Goal: Task Accomplishment & Management: Manage account settings

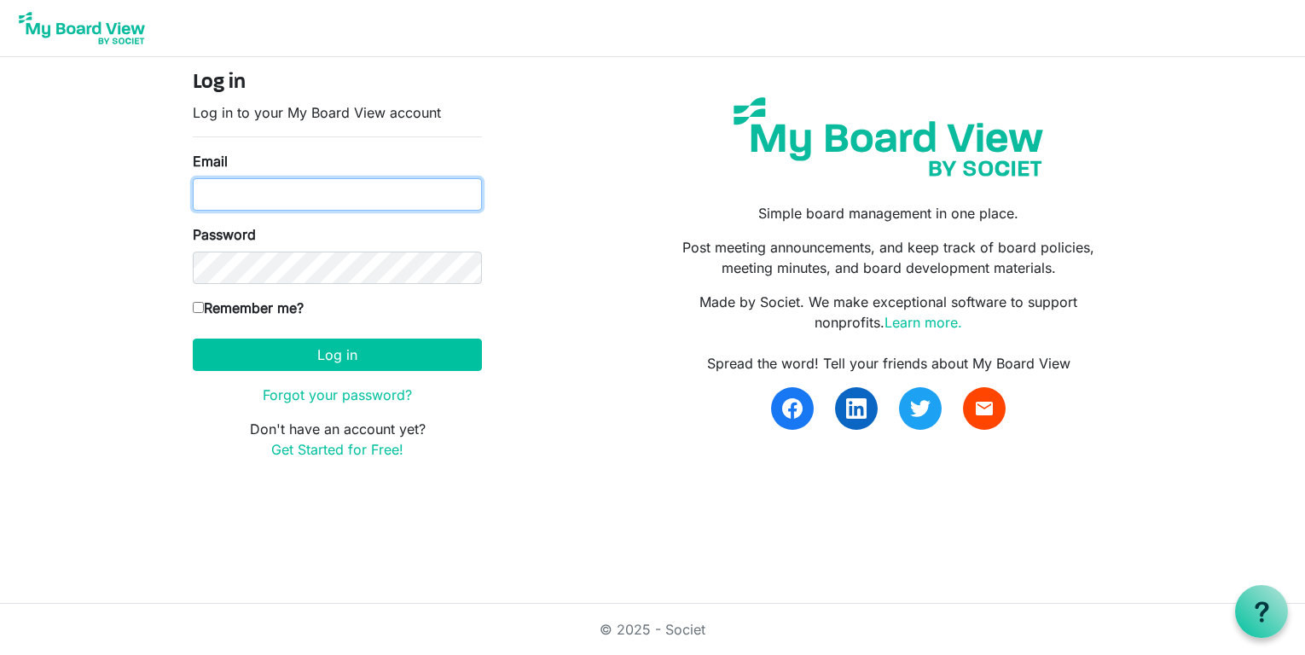
click at [234, 200] on input "Email" at bounding box center [337, 194] width 289 height 32
click at [261, 193] on input "Email" at bounding box center [337, 194] width 289 height 32
paste input "[EMAIL_ADDRESS][DOMAIN_NAME]"
type input "[EMAIL_ADDRESS][DOMAIN_NAME]"
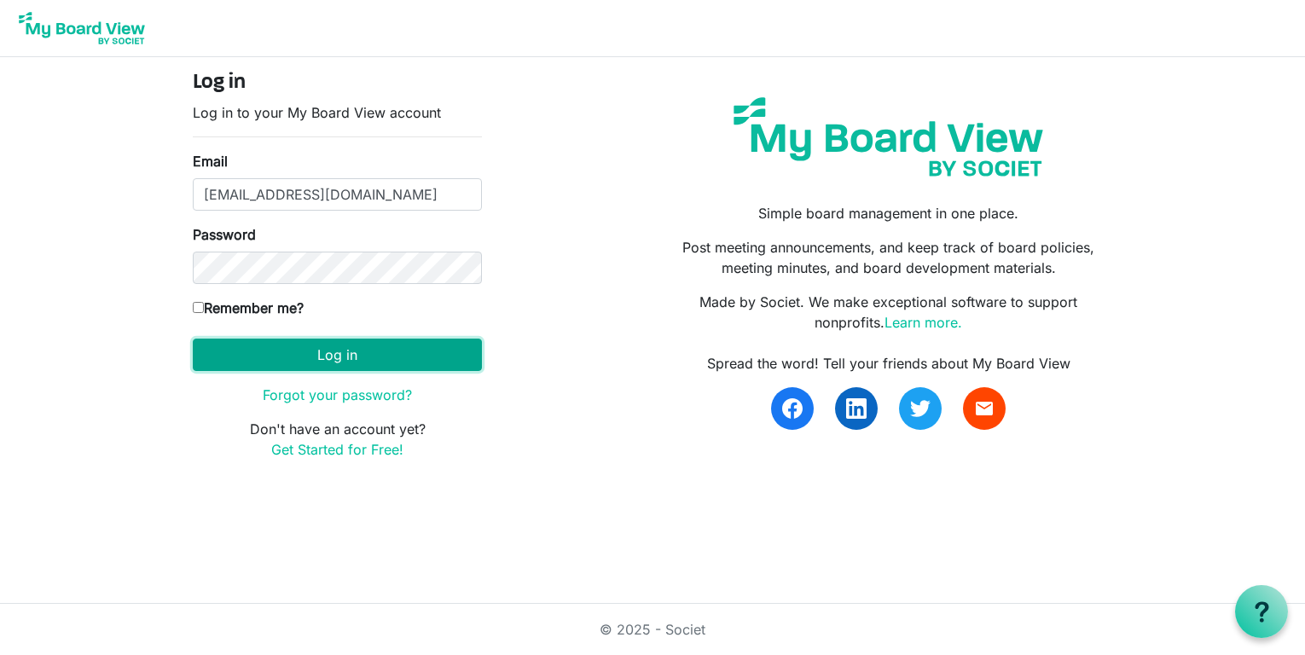
click at [299, 359] on button "Log in" at bounding box center [337, 355] width 289 height 32
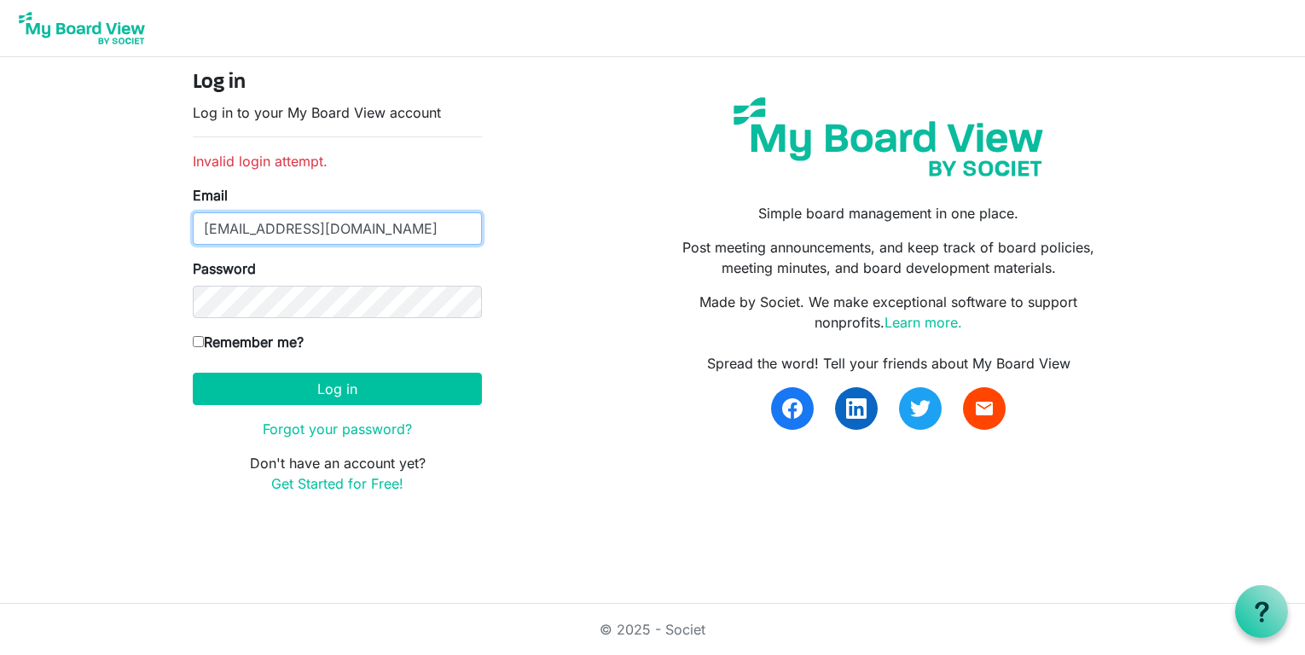
click at [365, 225] on input "ucmhouston@gmail.com" at bounding box center [337, 228] width 289 height 32
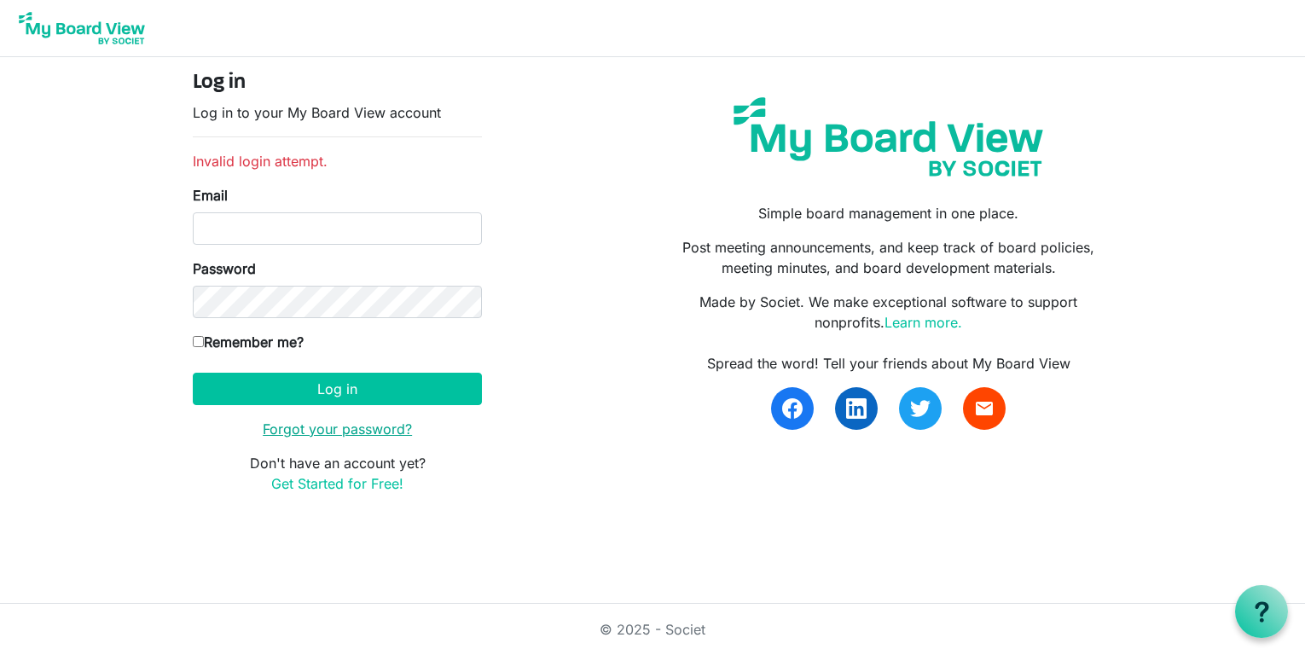
click at [304, 427] on link "Forgot your password?" at bounding box center [337, 429] width 149 height 17
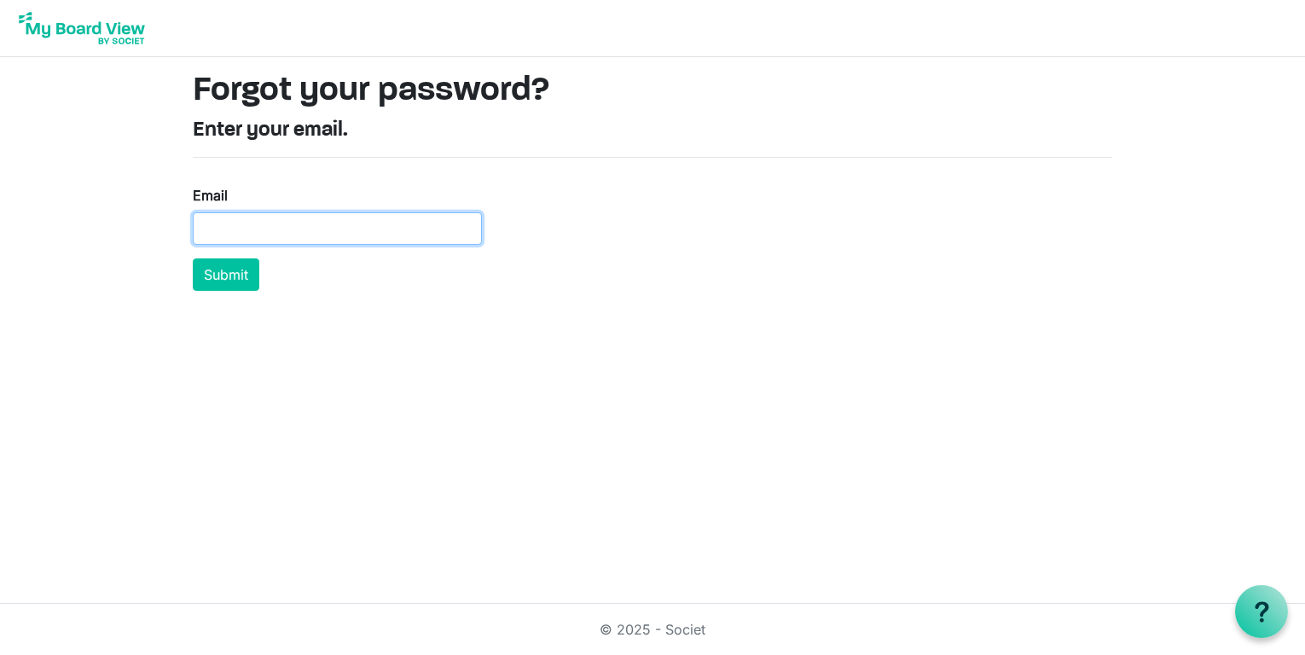
click at [287, 228] on input "Email" at bounding box center [337, 228] width 289 height 32
paste input "ucmhouston@gmail.com"
type input "ucmhouston@gmail.com"
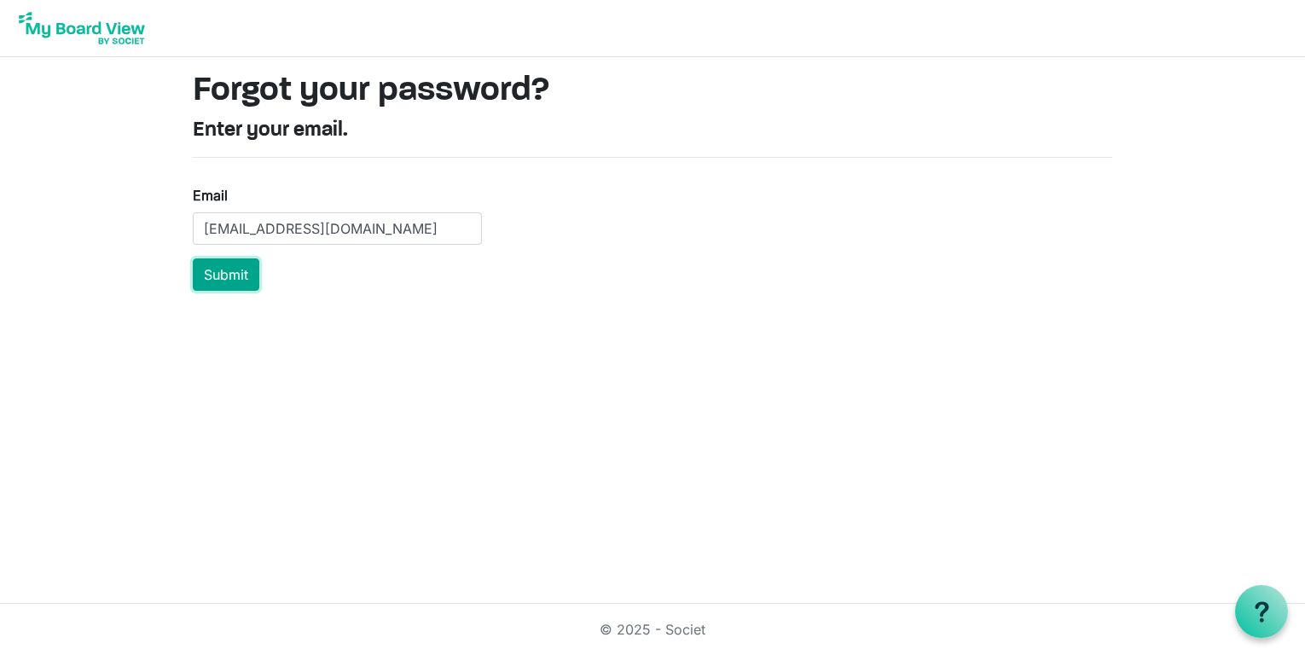
click at [224, 276] on button "Submit" at bounding box center [226, 274] width 67 height 32
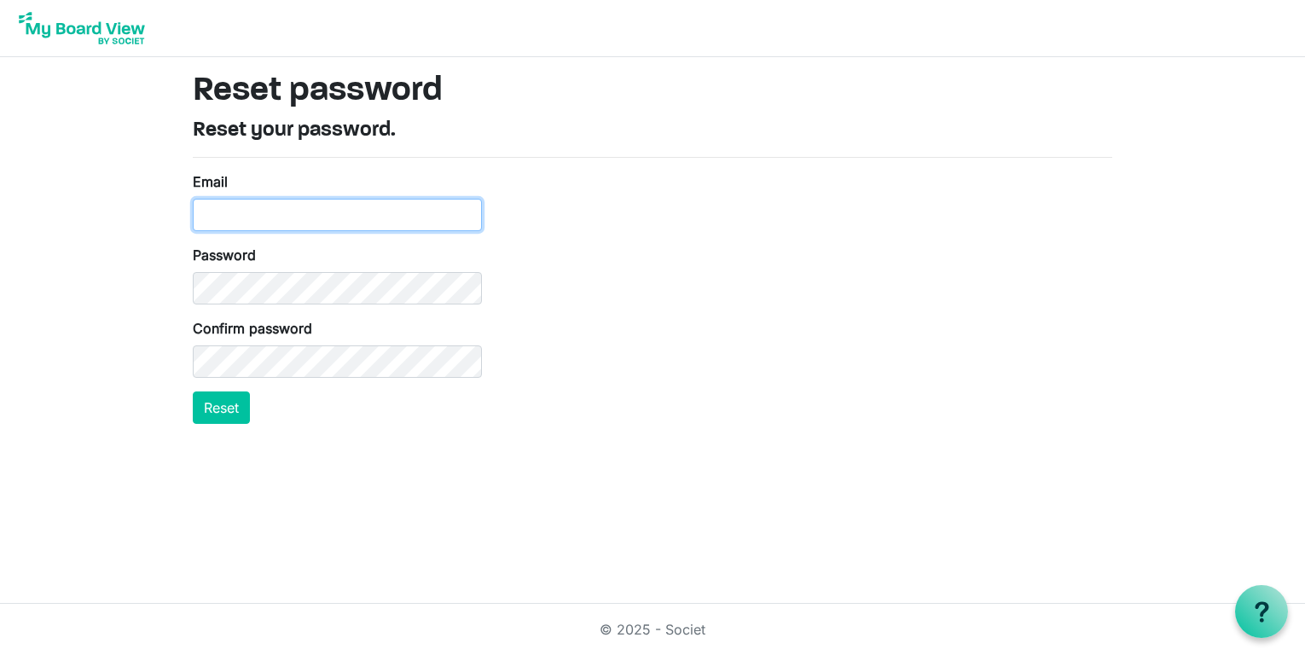
click at [283, 206] on input "Email" at bounding box center [337, 215] width 289 height 32
type input "ucmhouston@gmail.com"
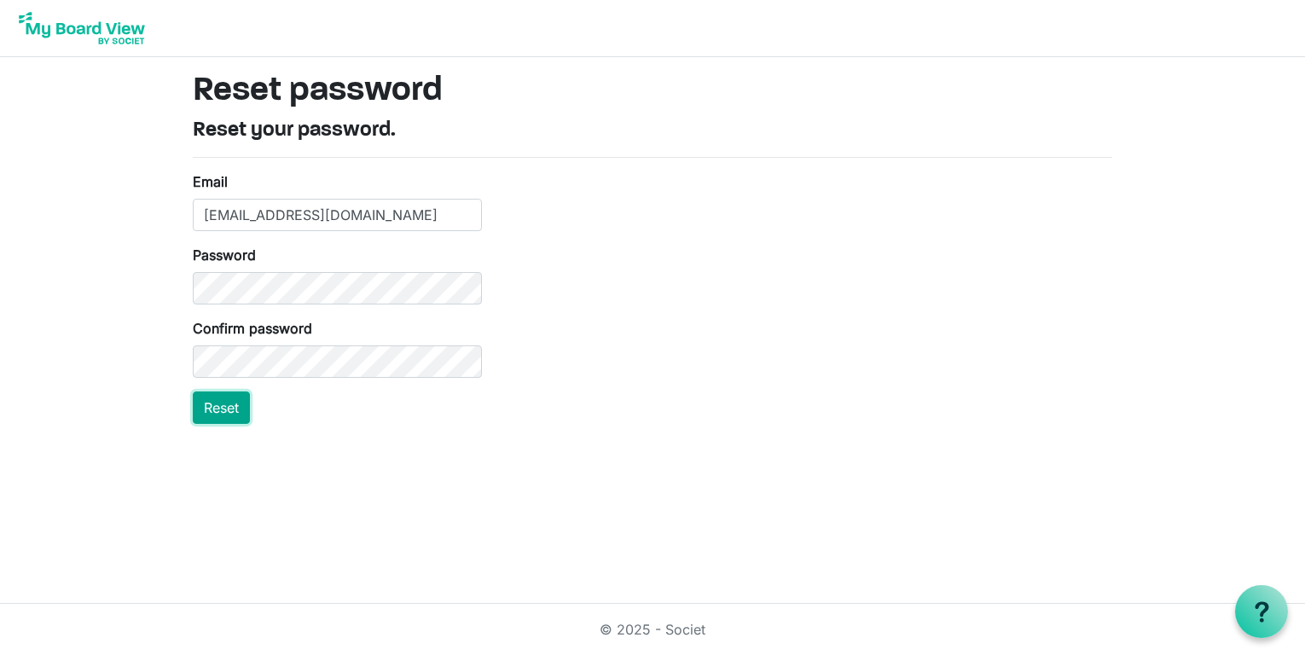
click at [229, 413] on button "Reset" at bounding box center [221, 408] width 57 height 32
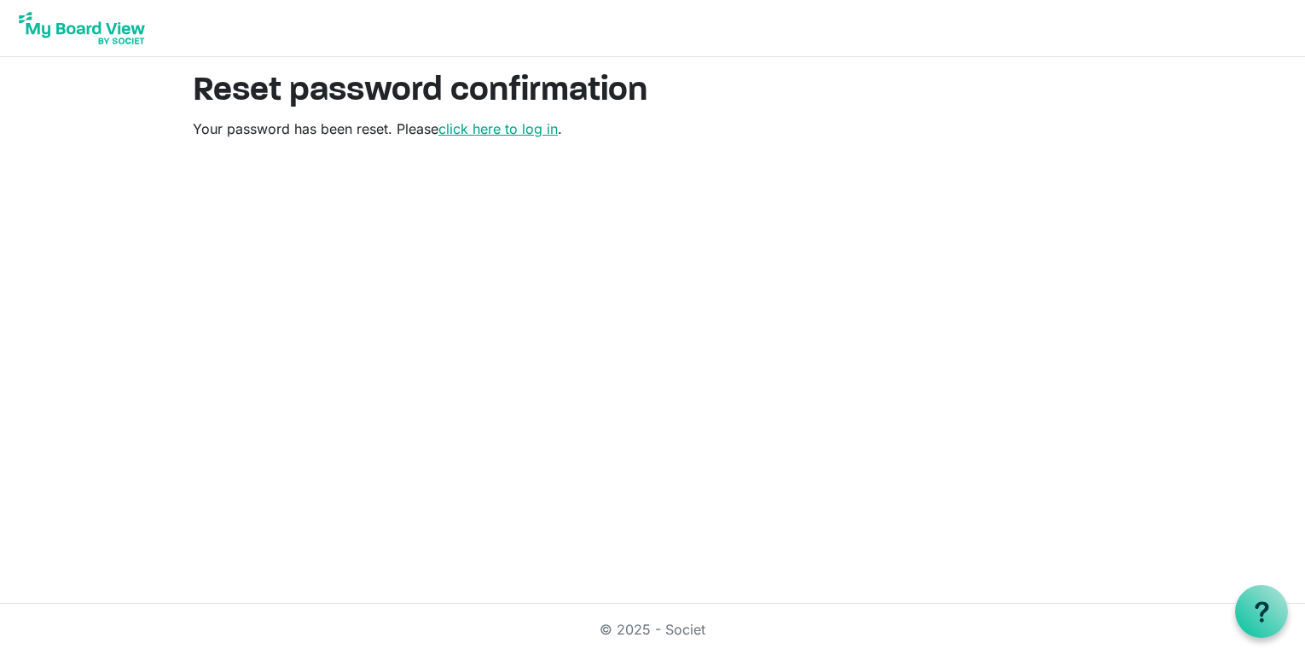
click at [508, 127] on link "click here to log in" at bounding box center [497, 128] width 119 height 17
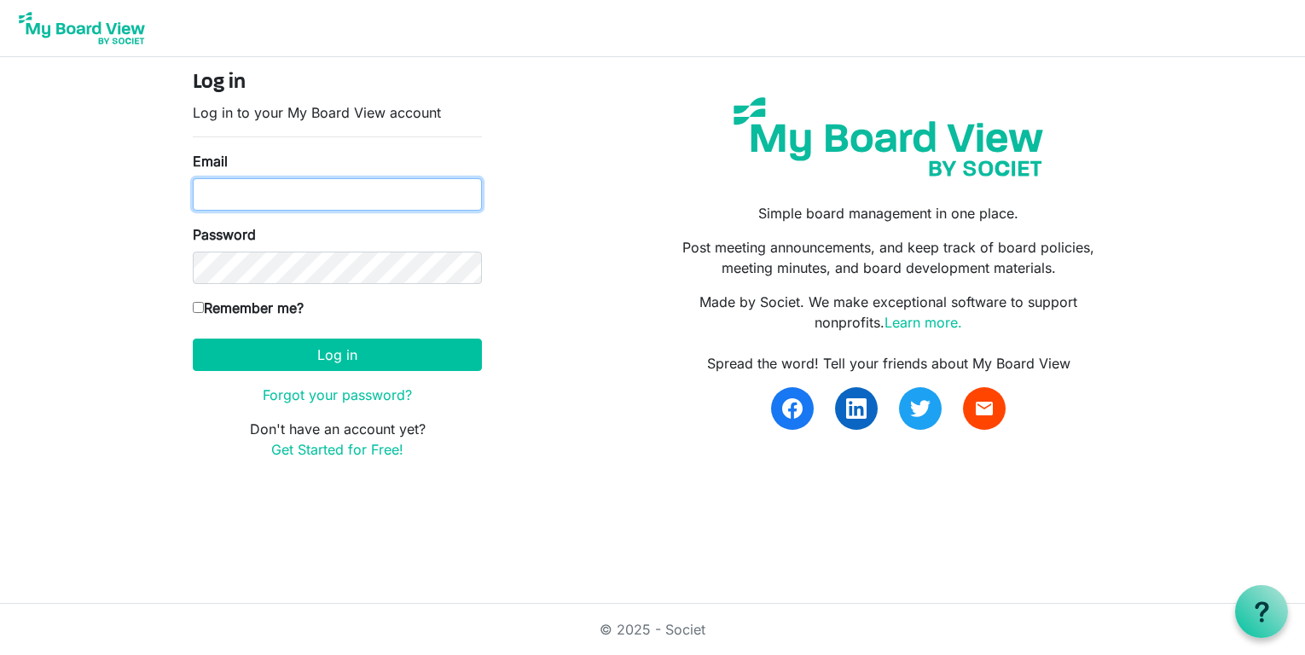
click at [231, 200] on input "Email" at bounding box center [337, 194] width 289 height 32
type input "ucmhouston@gmail.com"
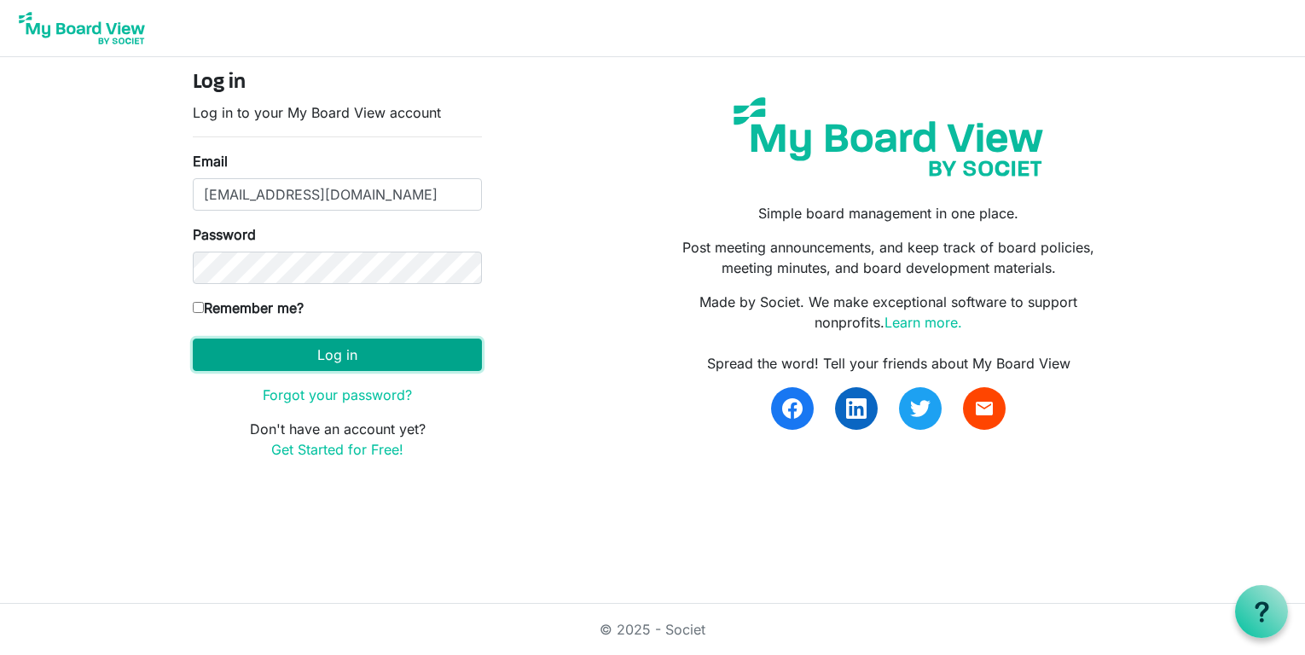
click at [326, 357] on button "Log in" at bounding box center [337, 355] width 289 height 32
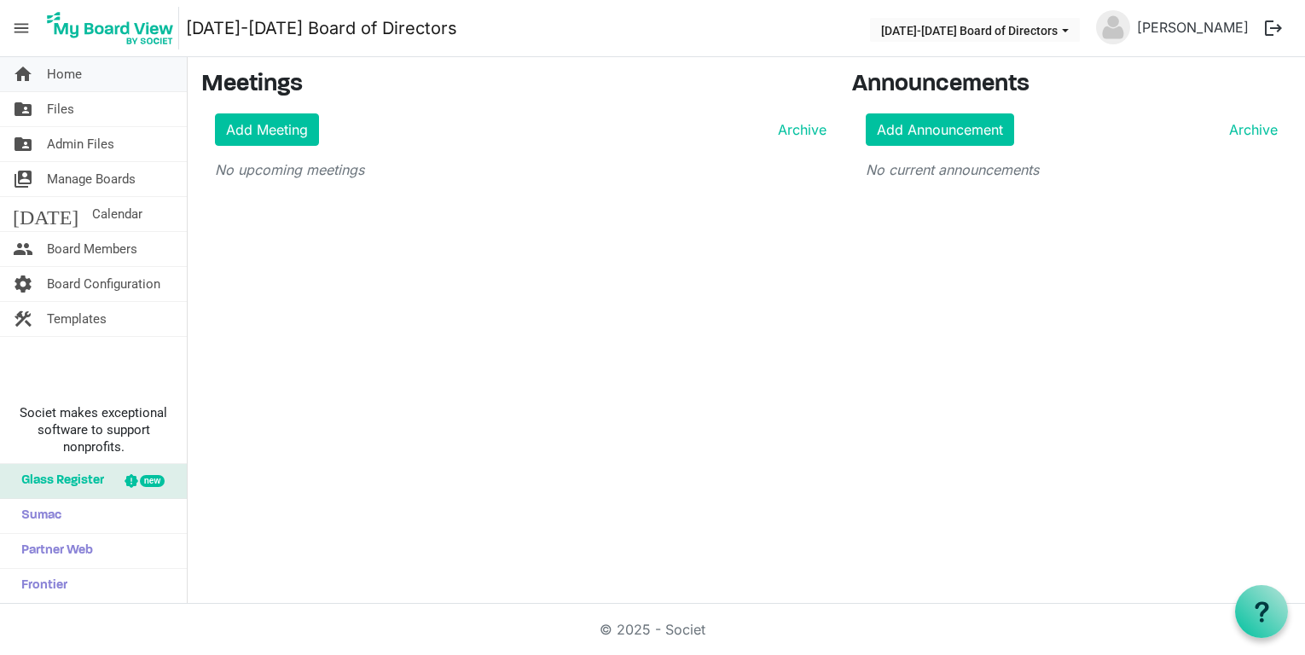
click at [80, 78] on span "Home" at bounding box center [64, 74] width 35 height 34
click at [78, 177] on span "Manage Boards" at bounding box center [91, 179] width 89 height 34
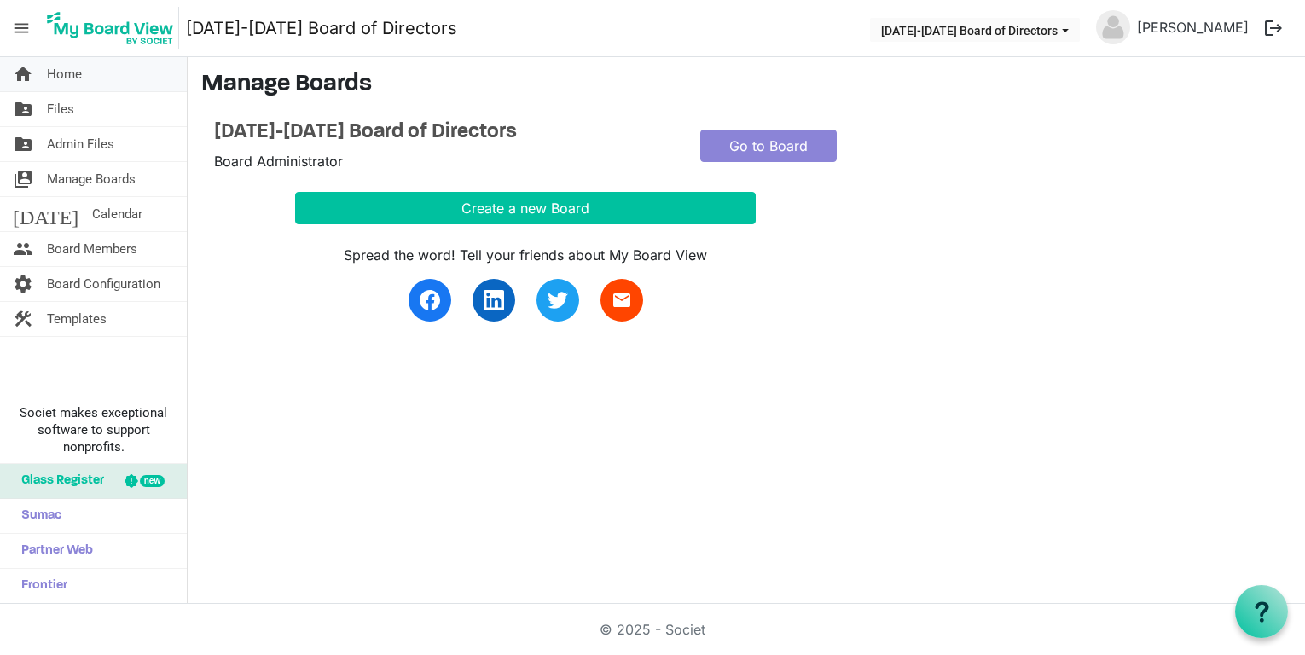
click at [89, 76] on link "home Home" at bounding box center [93, 74] width 187 height 34
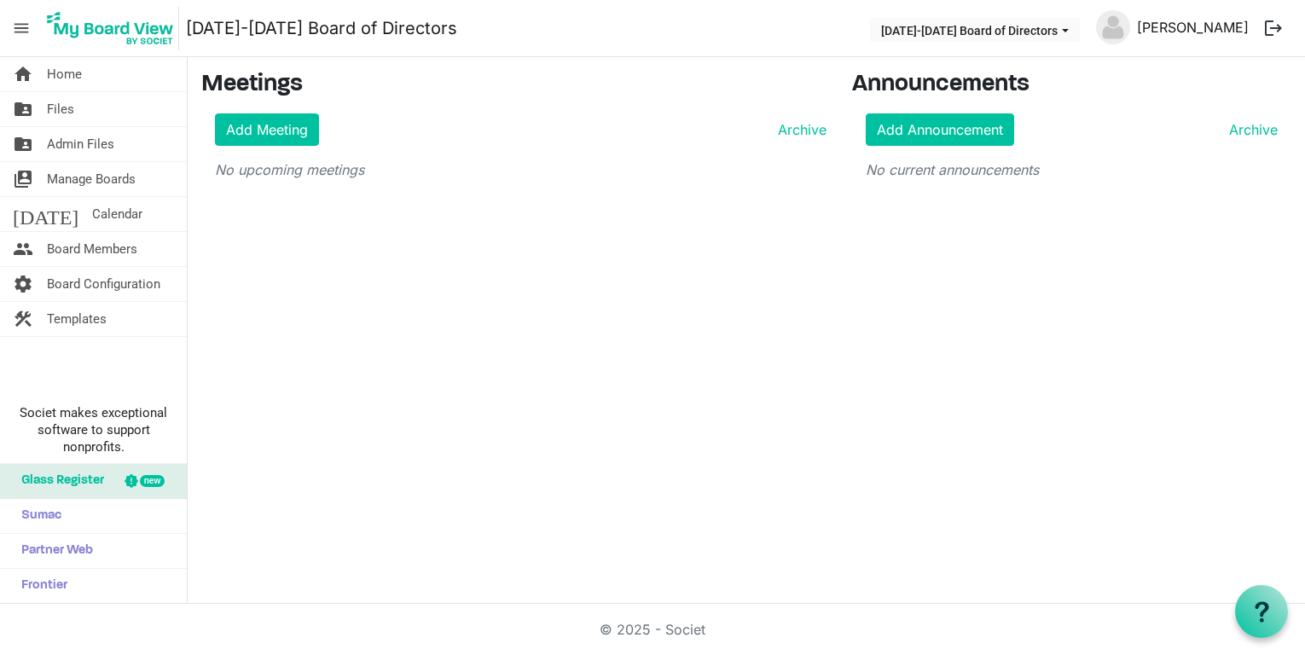
click at [1207, 22] on link "[PERSON_NAME]" at bounding box center [1192, 27] width 125 height 34
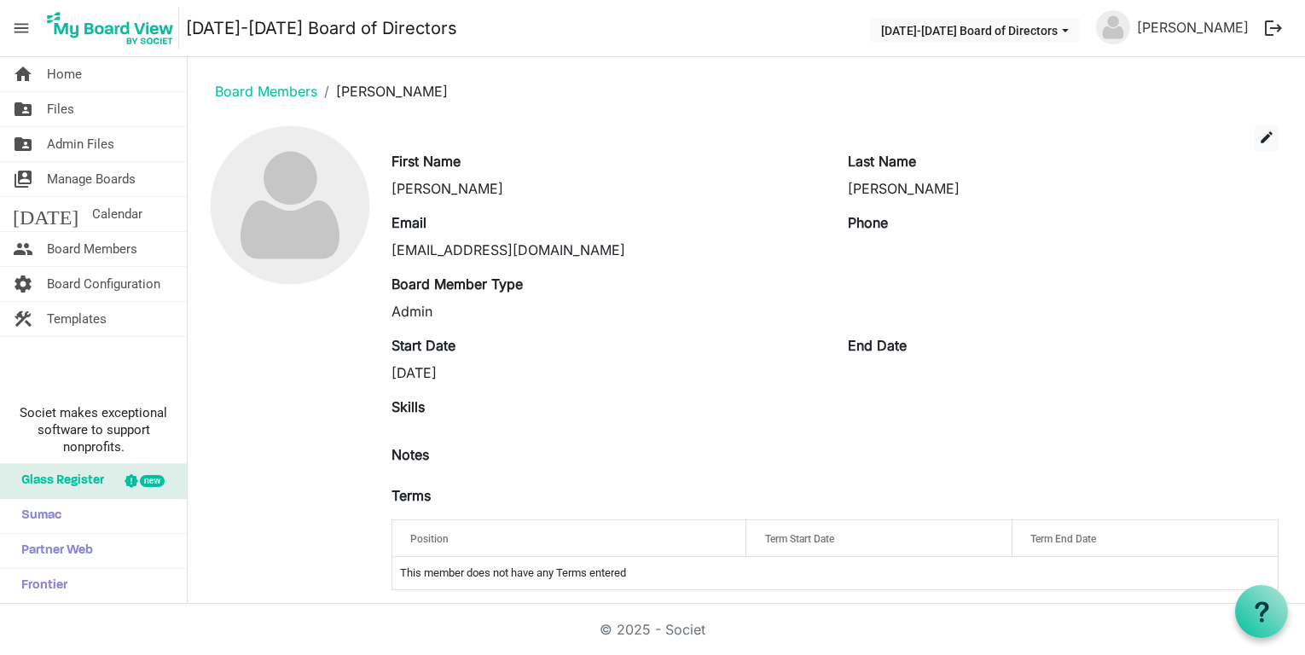
click at [1269, 27] on button "logout" at bounding box center [1274, 28] width 36 height 36
